Goal: Task Accomplishment & Management: Use online tool/utility

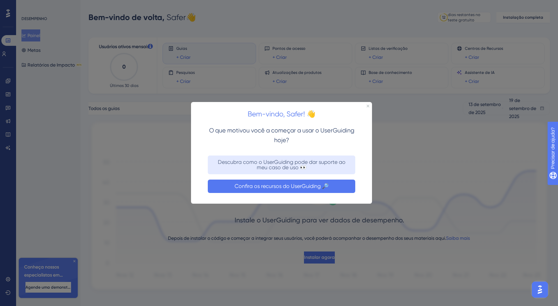
click at [310, 186] on font "Confira os recursos do UserGuiding 🔎" at bounding box center [281, 186] width 94 height 6
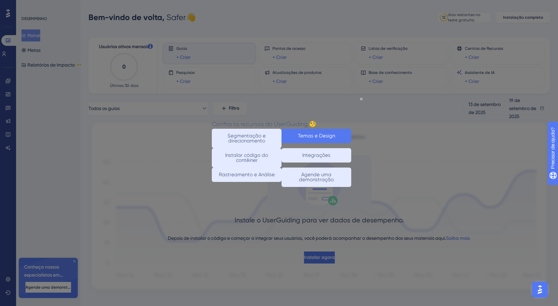
click at [330, 134] on font "Temas e Design" at bounding box center [316, 136] width 37 height 6
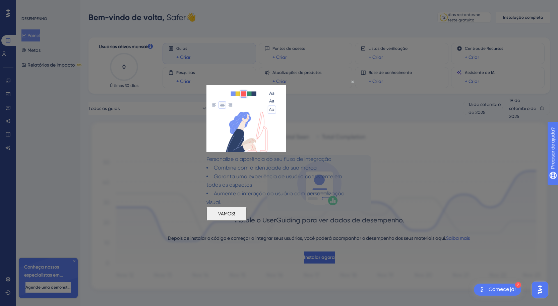
click at [235, 216] on font "VAMOS!" at bounding box center [226, 213] width 17 height 5
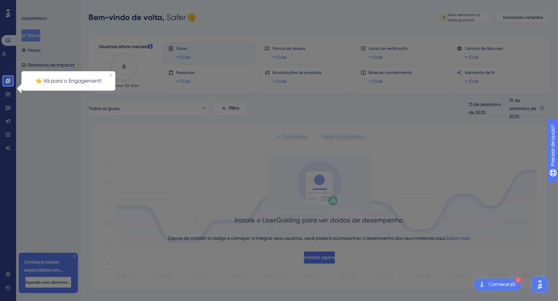
click at [6, 95] on div at bounding box center [7, 200] width 9 height 229
click at [111, 75] on icon "Fechar visualização" at bounding box center [111, 75] width 3 height 3
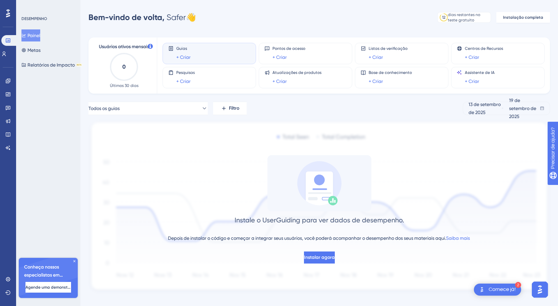
click at [212, 51] on div "Guias + Criar" at bounding box center [209, 53] width 82 height 15
click at [183, 56] on font "+ Criar" at bounding box center [183, 57] width 14 height 5
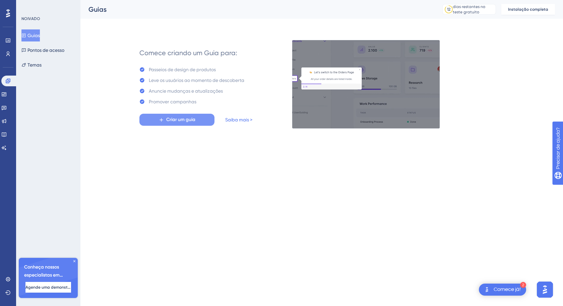
click at [194, 120] on font "Criar um guia" at bounding box center [180, 120] width 29 height 6
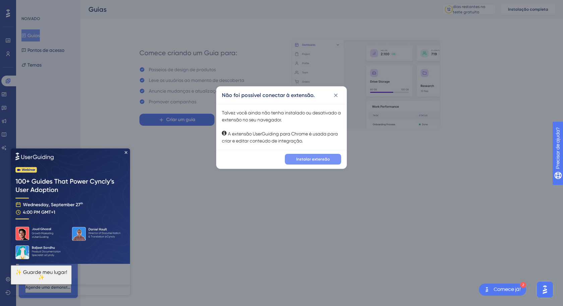
click at [320, 159] on font "Instalar extensão" at bounding box center [312, 159] width 33 height 5
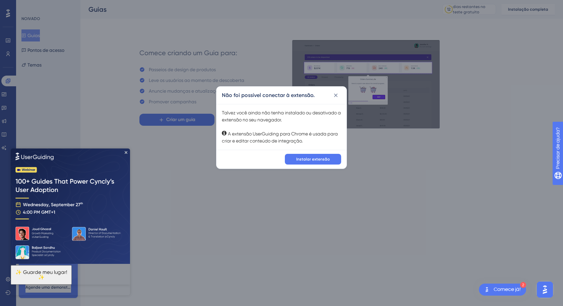
click at [525, 67] on div "Não foi possível conectar à extensão. Talvez você ainda não tenha instalado ou …" at bounding box center [281, 153] width 563 height 306
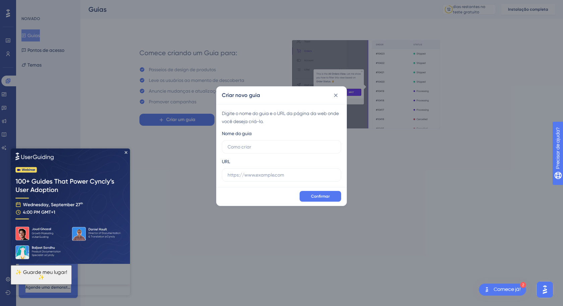
click at [336, 96] on icon at bounding box center [335, 95] width 7 height 7
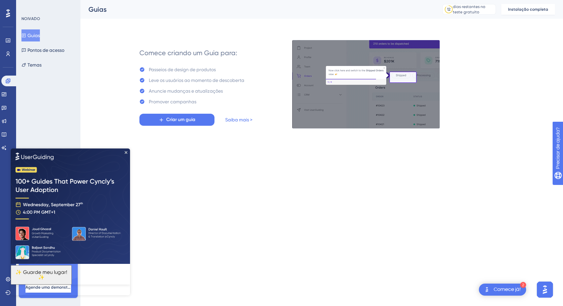
click at [490, 0] on html "2 Comece já! Desempenho Usuários Noivado Widgets Opinião Atualizações de produt…" at bounding box center [281, 0] width 563 height 0
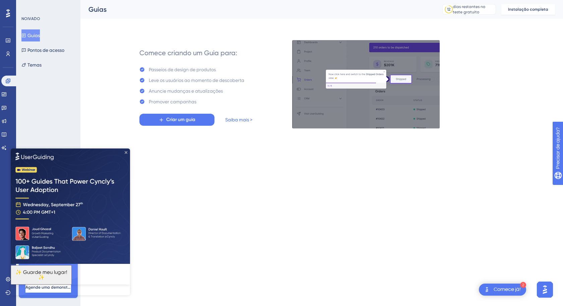
click at [126, 152] on icon "Fechar visualização" at bounding box center [126, 152] width 3 height 3
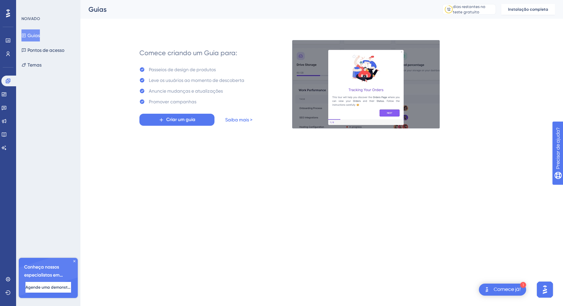
click at [245, 120] on font "Saiba mais >" at bounding box center [238, 119] width 27 height 5
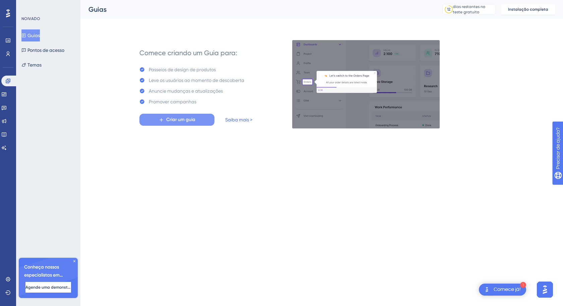
click at [179, 119] on font "Criar um guia" at bounding box center [180, 120] width 29 height 6
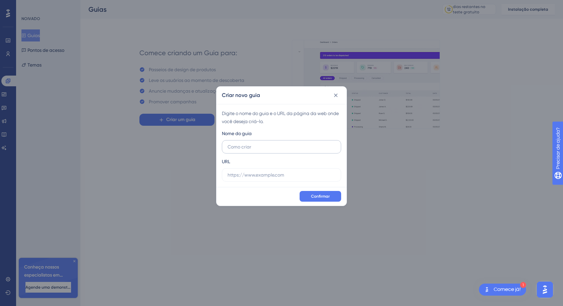
click at [269, 146] on input "text" at bounding box center [281, 146] width 108 height 7
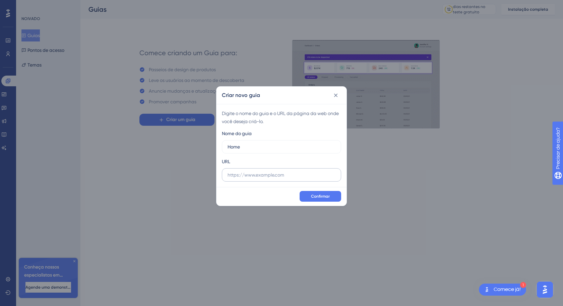
type input "Home"
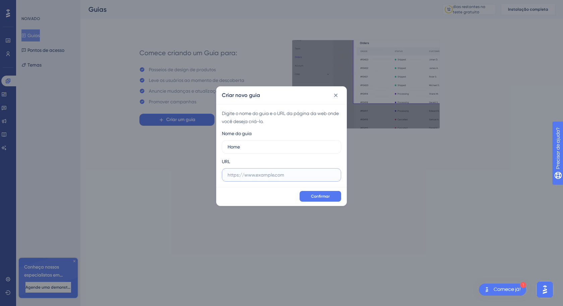
click at [271, 177] on input "text" at bounding box center [281, 174] width 108 height 7
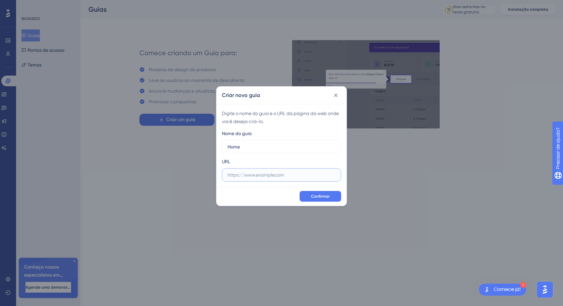
click at [253, 178] on input "text" at bounding box center [281, 174] width 108 height 7
paste input "https://portal-dev.dwsafer.com.br/"
type input "https://portal-dev.dwsafer.com.br/"
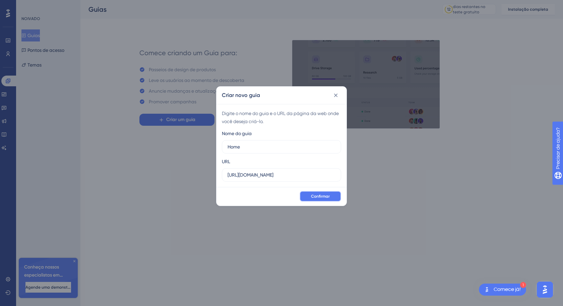
click at [319, 199] on span "Confirmar" at bounding box center [320, 196] width 19 height 5
